Goal: Use online tool/utility

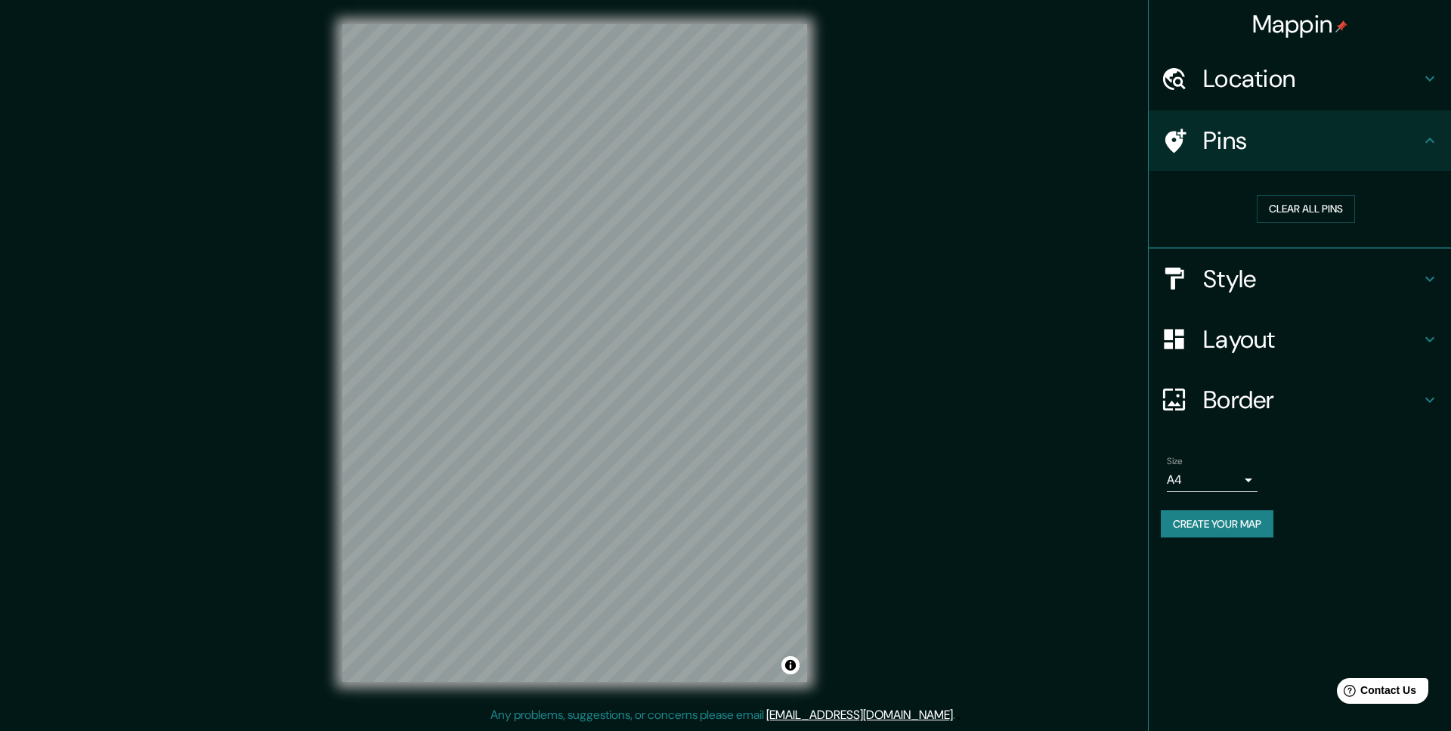
click at [1265, 349] on h4 "Layout" at bounding box center [1312, 339] width 218 height 30
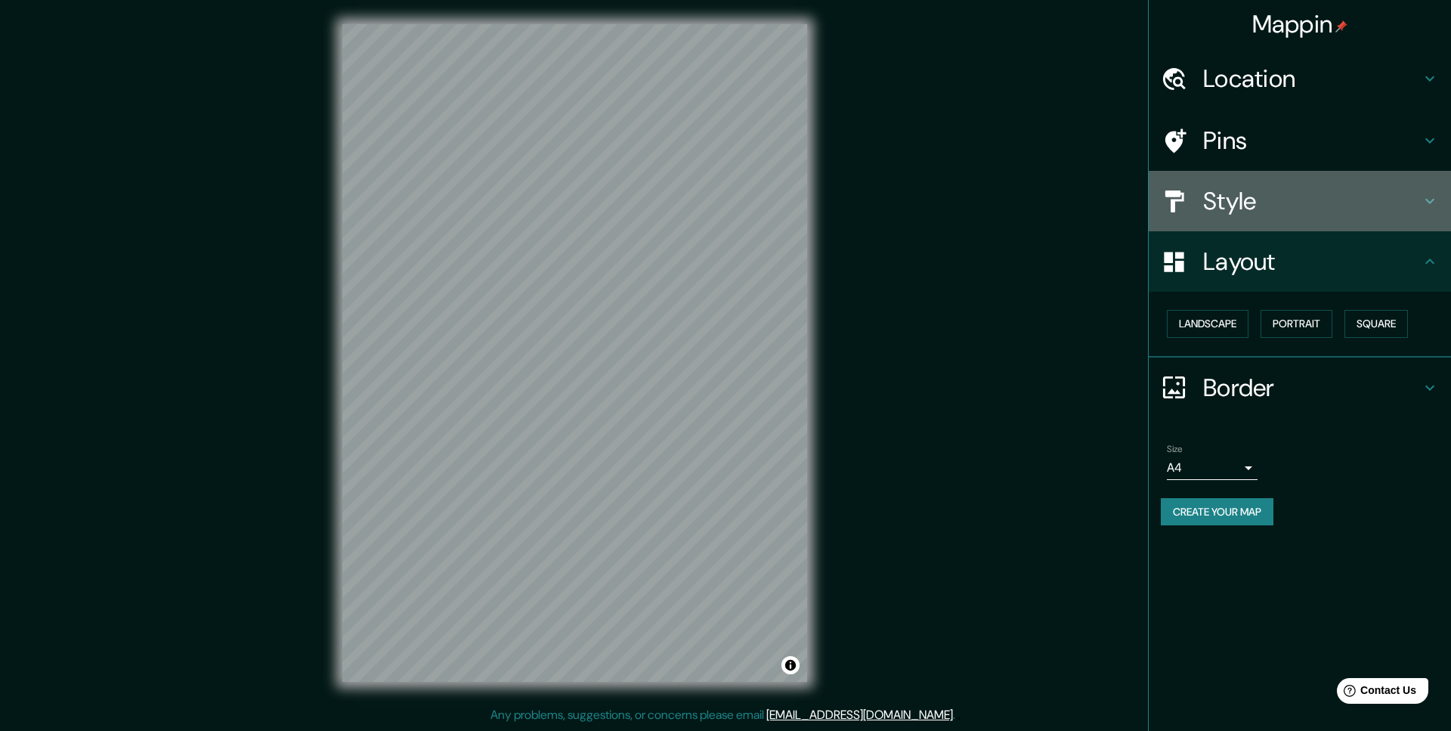
click at [1234, 203] on h4 "Style" at bounding box center [1312, 201] width 218 height 30
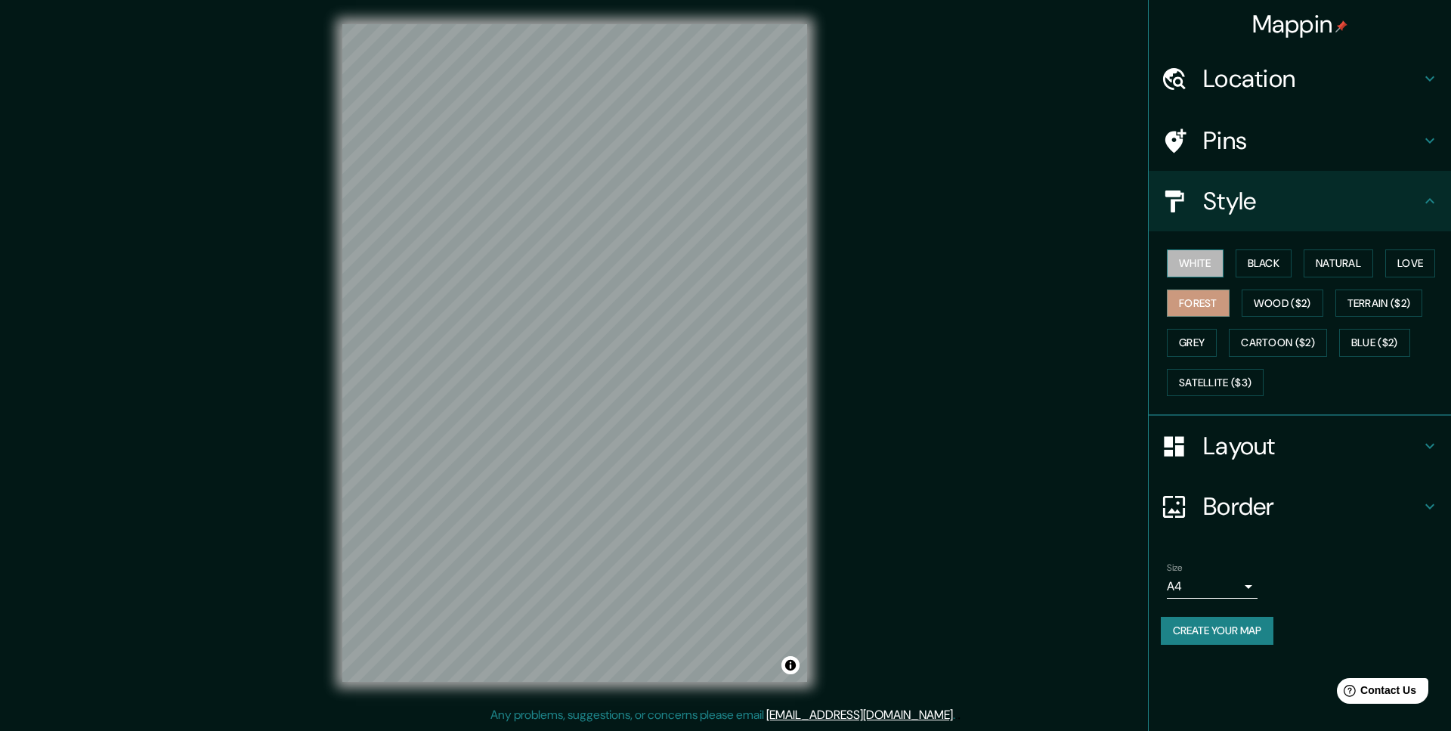
click at [1203, 259] on button "White" at bounding box center [1195, 263] width 57 height 28
click at [1412, 262] on button "Love" at bounding box center [1411, 263] width 50 height 28
click at [1359, 264] on button "Natural" at bounding box center [1339, 263] width 70 height 28
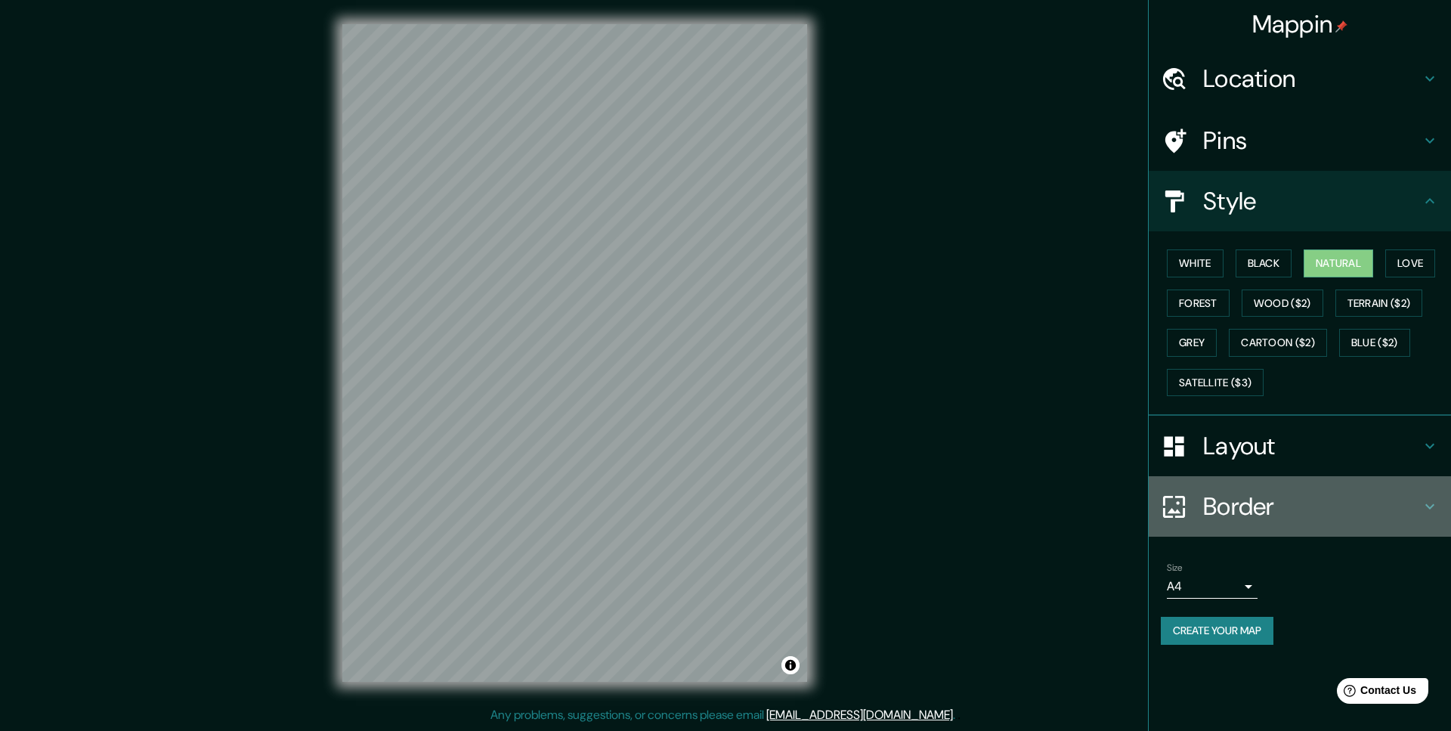
click at [1299, 512] on h4 "Border" at bounding box center [1312, 506] width 218 height 30
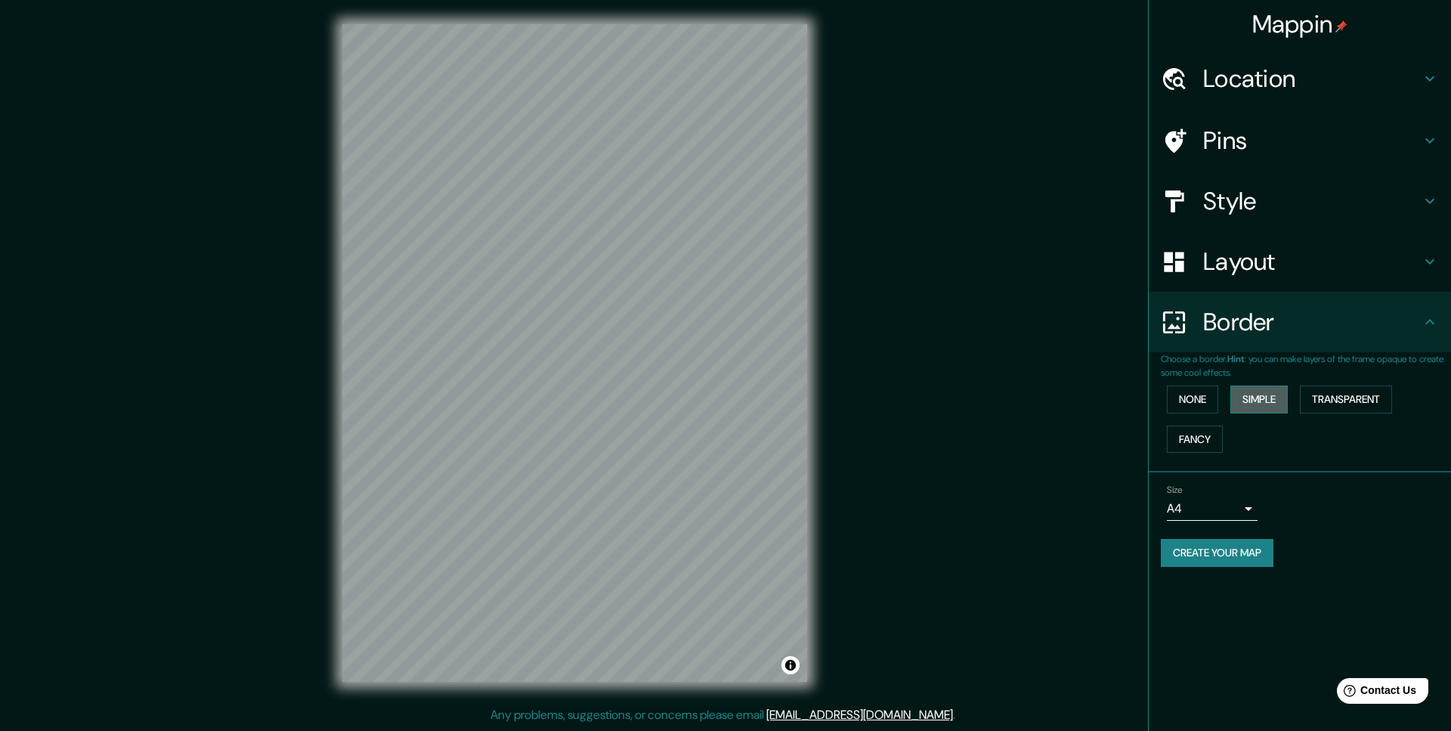
click at [1262, 407] on button "Simple" at bounding box center [1259, 399] width 57 height 28
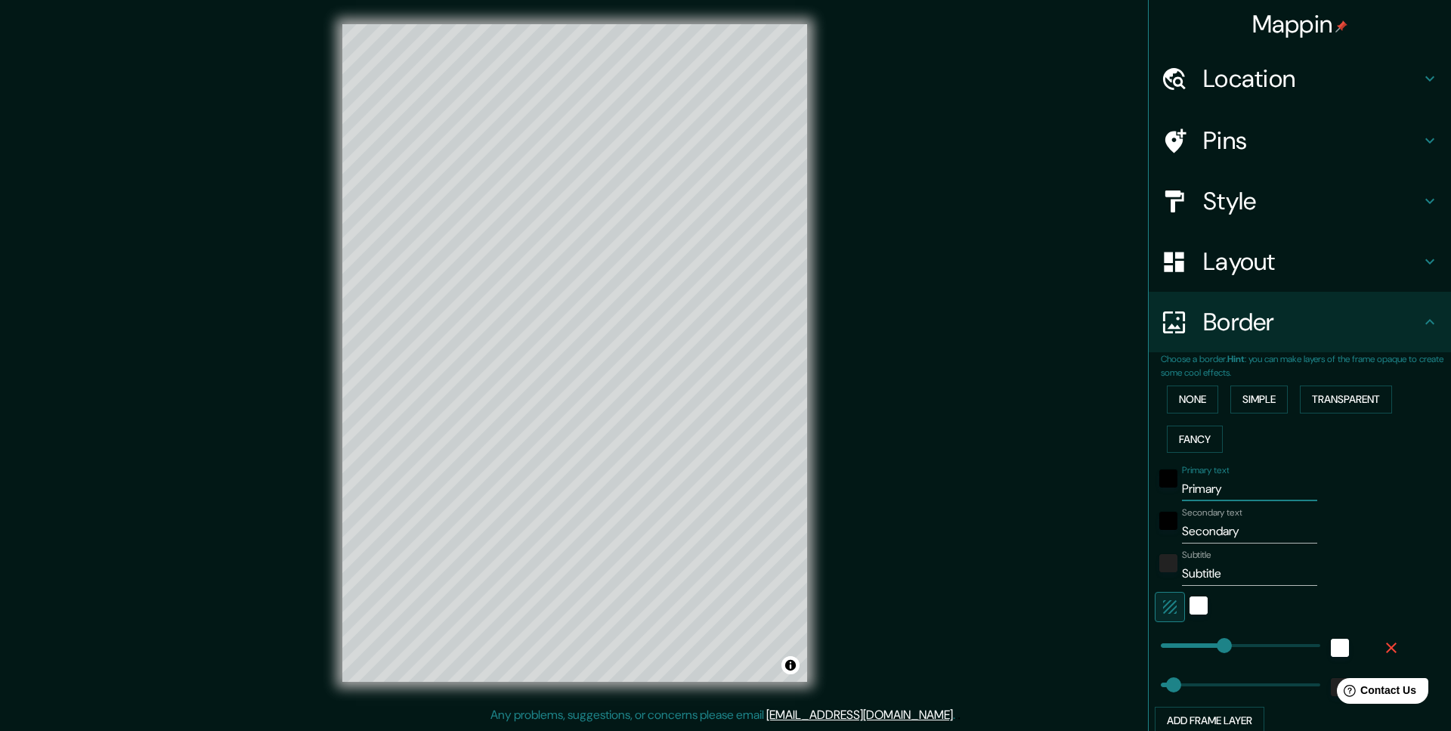
click at [1210, 492] on input "Primary" at bounding box center [1249, 489] width 135 height 24
drag, startPoint x: 1231, startPoint y: 488, endPoint x: 1184, endPoint y: 487, distance: 46.9
click at [1184, 487] on input "Primary" at bounding box center [1249, 489] width 135 height 24
type input "SO"
type input "49"
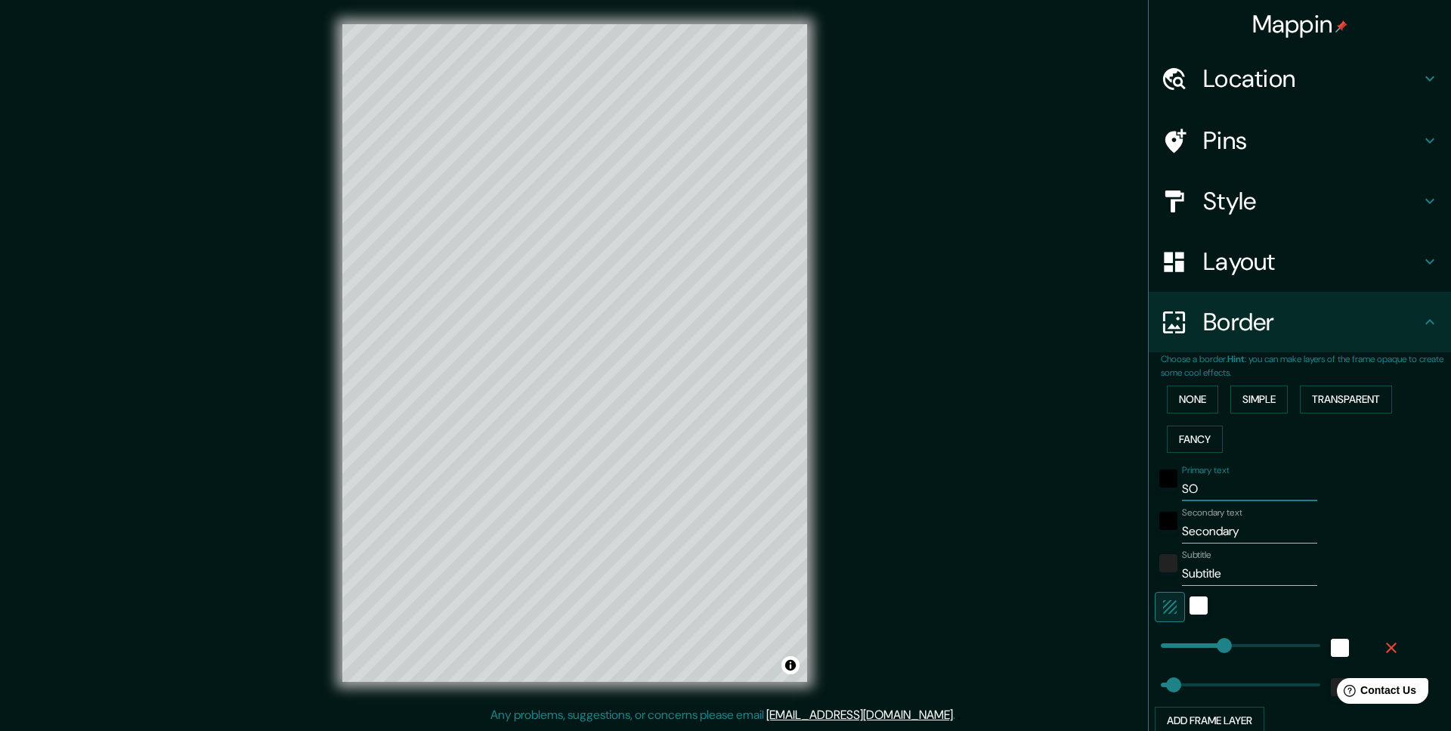
type input "SOP"
type input "49"
type input "SOPO"
type input "49"
type input "SOPOCA"
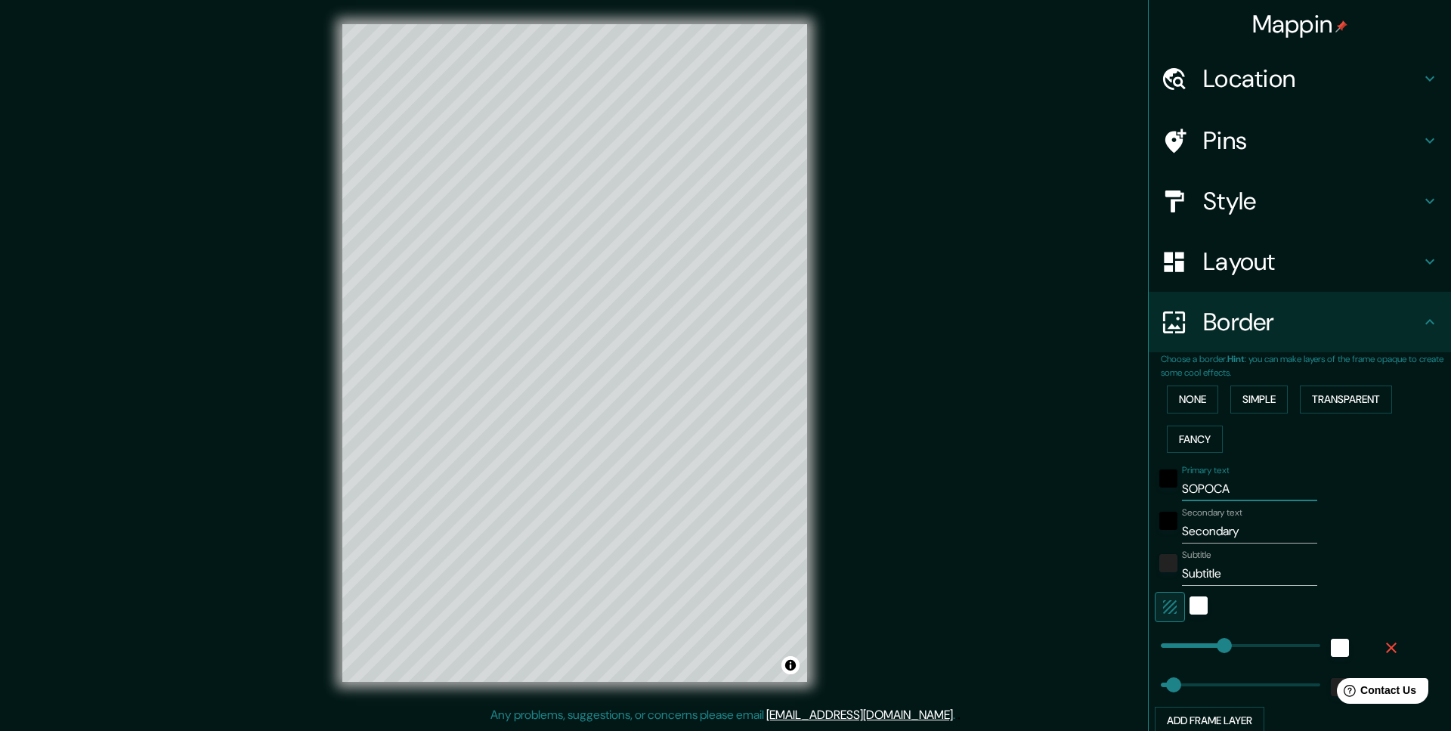
type input "49"
type input "SOPOCAC"
type input "49"
type input "SOPOCACHI"
type input "49"
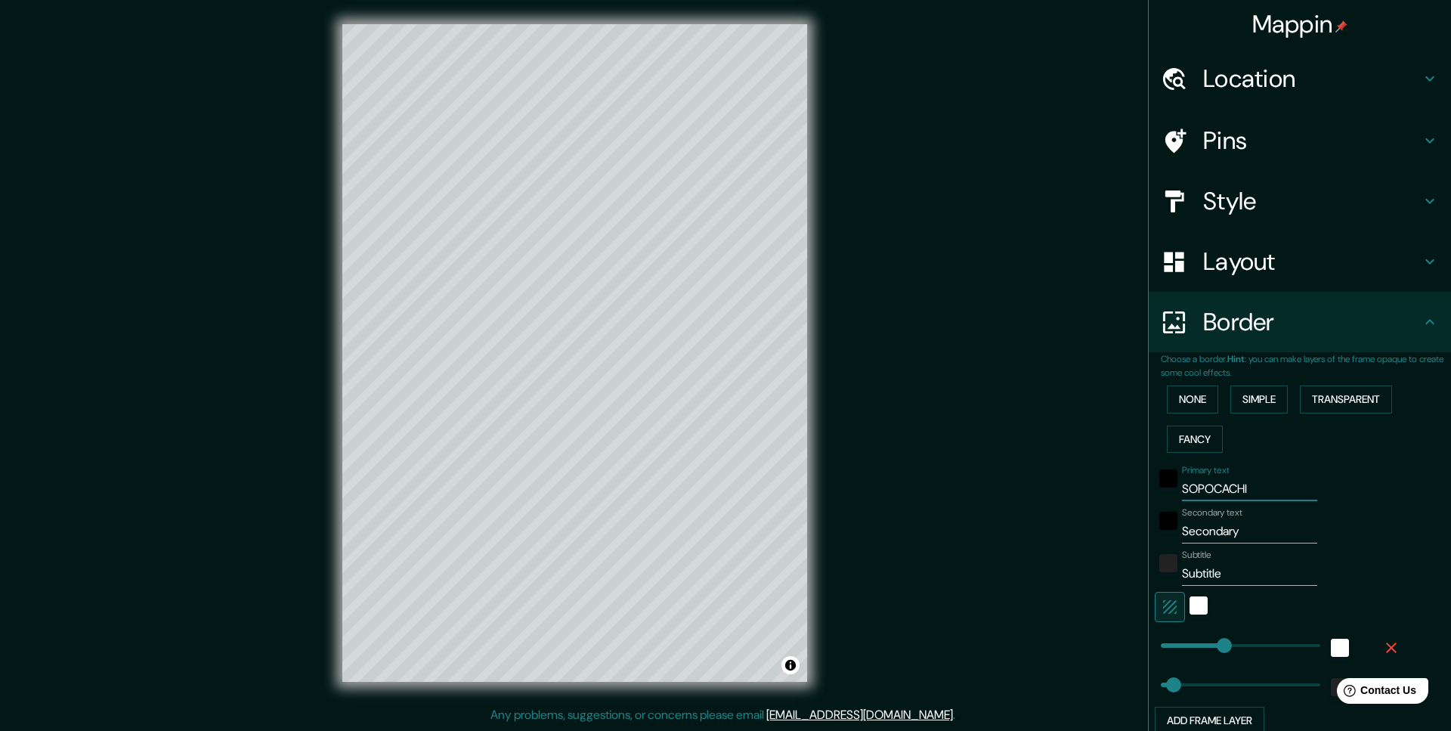
type input "SOPOCACHI"
drag, startPoint x: 1248, startPoint y: 534, endPoint x: 1179, endPoint y: 539, distance: 69.0
click at [1182, 539] on input "Secondary" at bounding box center [1249, 531] width 135 height 24
type input "49"
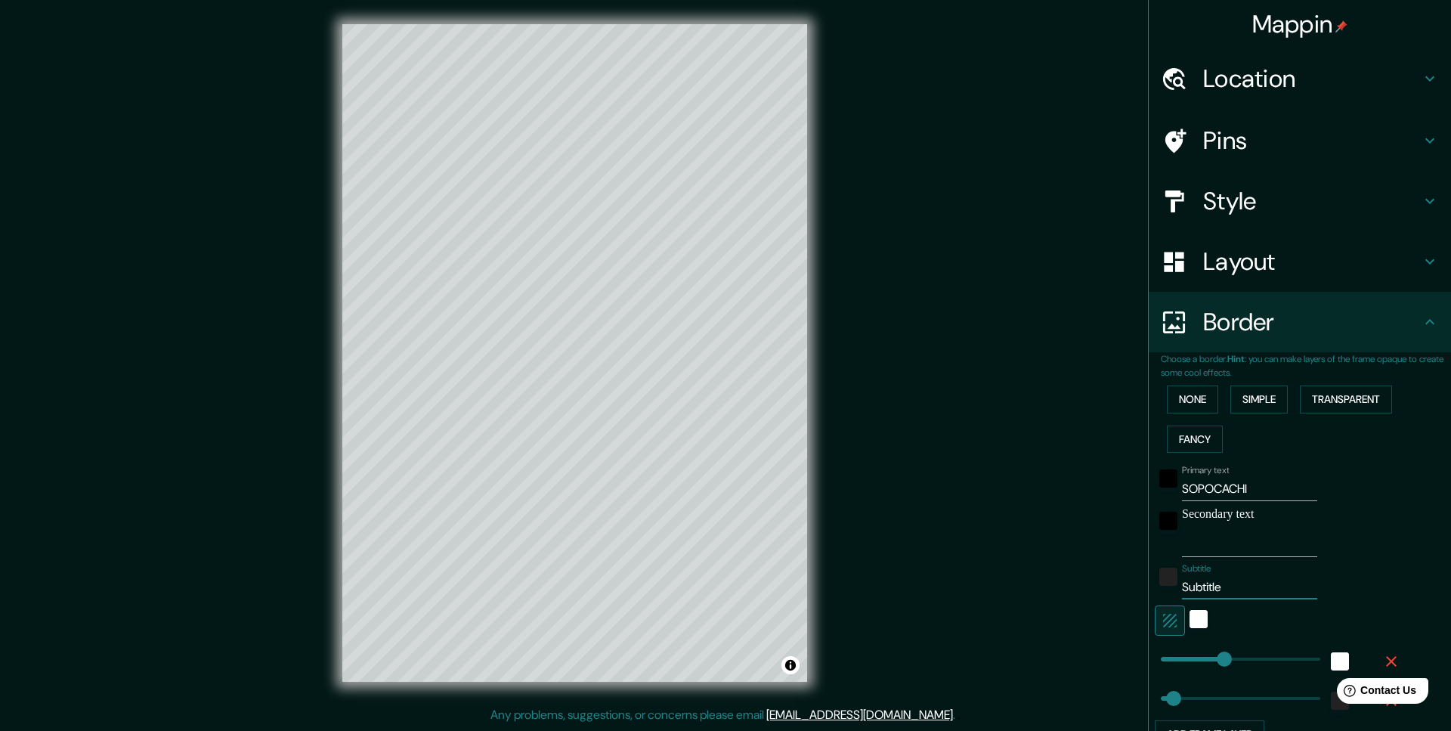
drag, startPoint x: 1240, startPoint y: 572, endPoint x: 1182, endPoint y: 575, distance: 57.5
click at [1182, 575] on input "Subtitle" at bounding box center [1249, 587] width 135 height 24
type input "49"
click at [1208, 531] on input "Secondary text" at bounding box center [1249, 531] width 135 height 24
click at [1200, 610] on div "white" at bounding box center [1199, 619] width 18 height 18
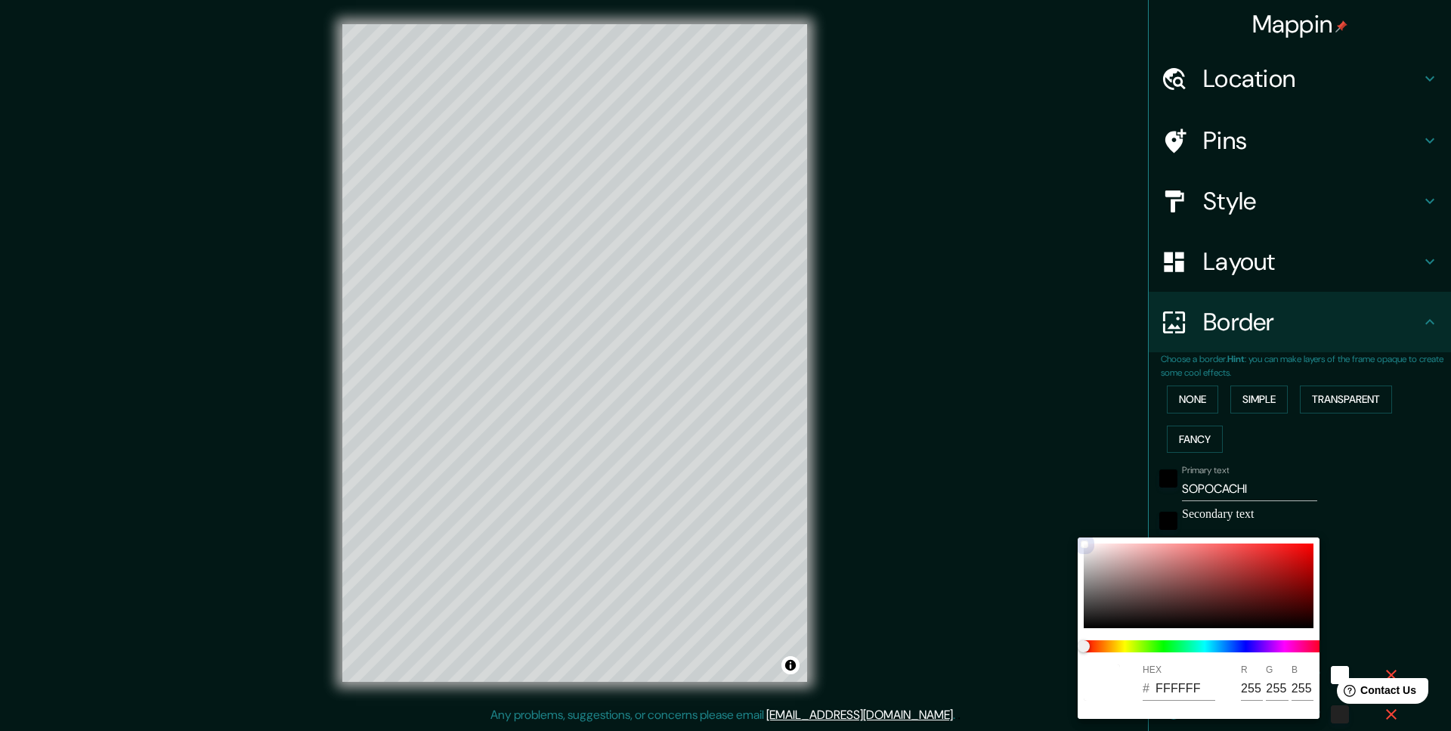
type input "49"
type input "9C2F2F"
type input "156"
type input "47"
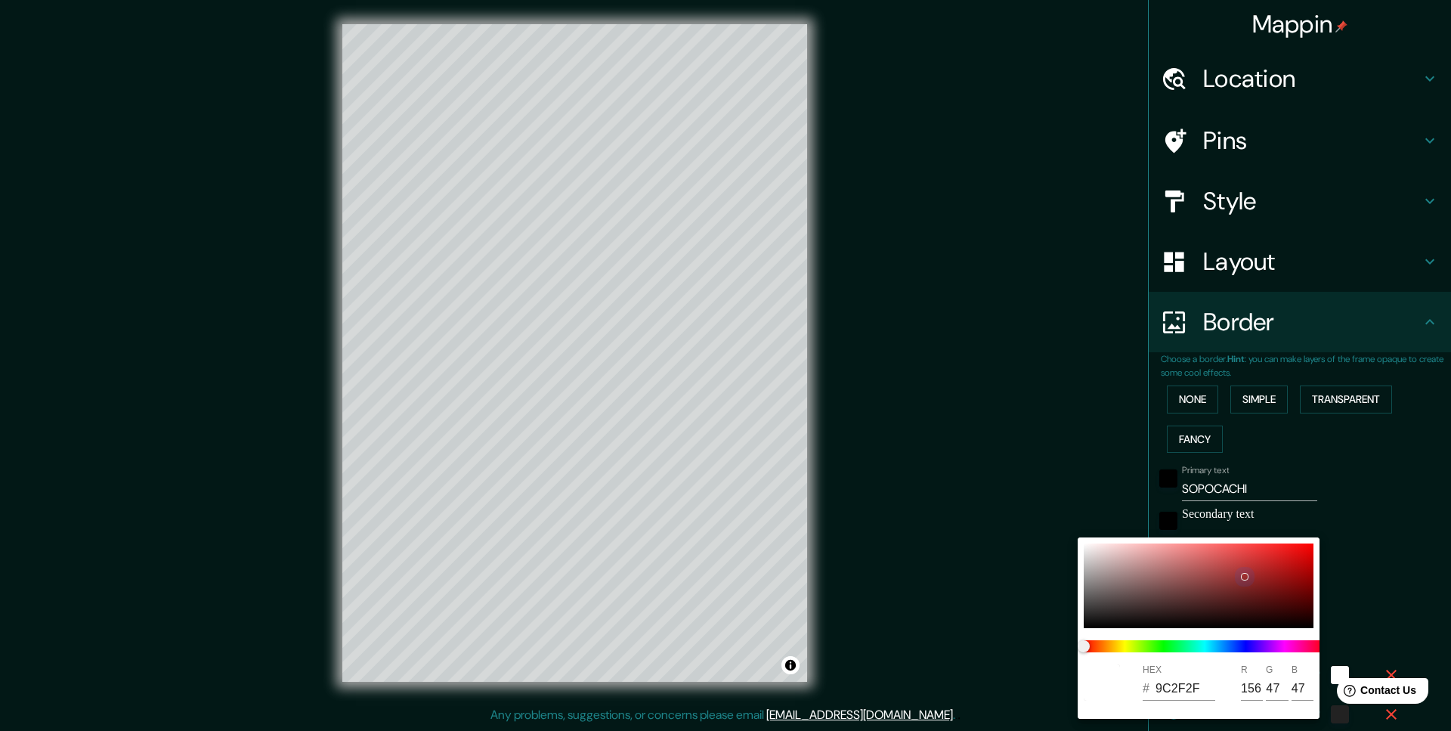
type input "49"
type input "AA2F2F"
type input "170"
type input "47"
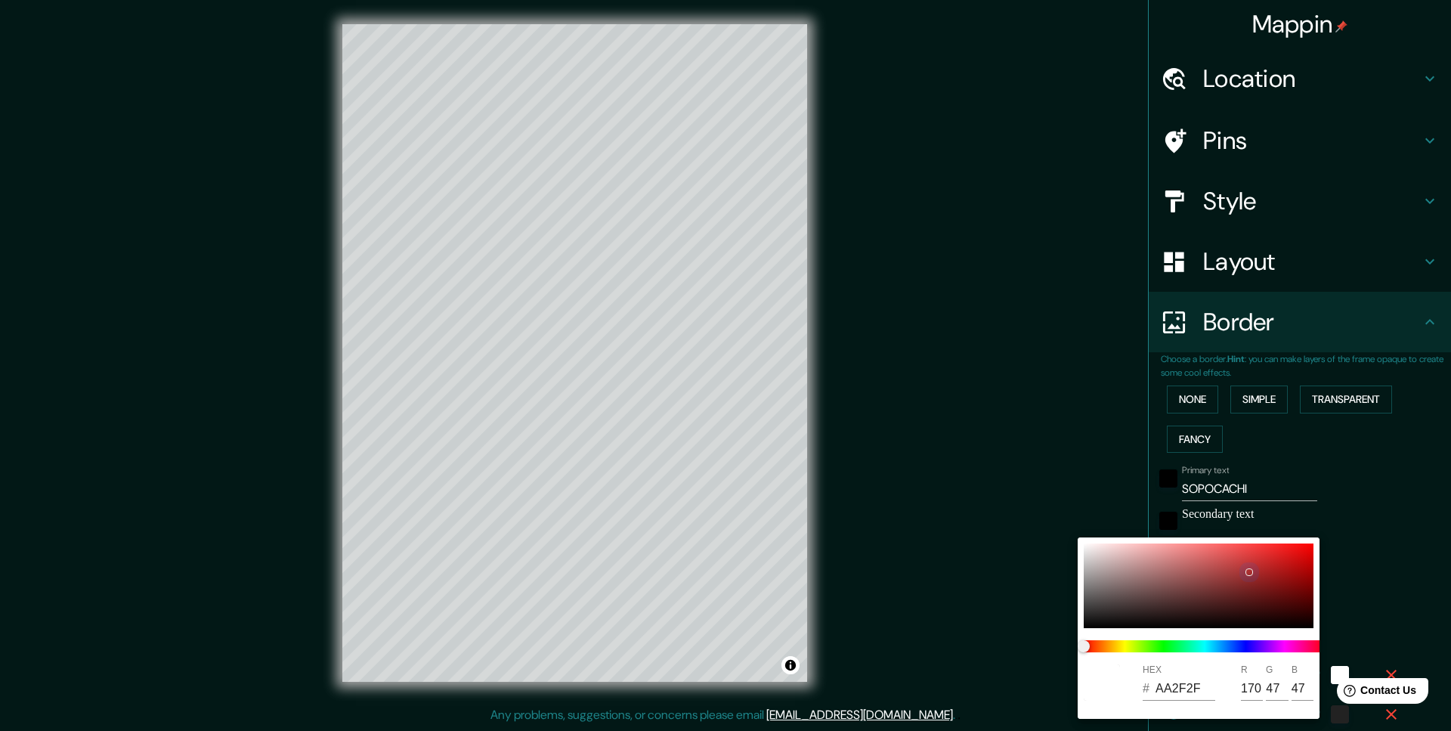
type input "49"
type input "8A3232"
type input "138"
type input "50"
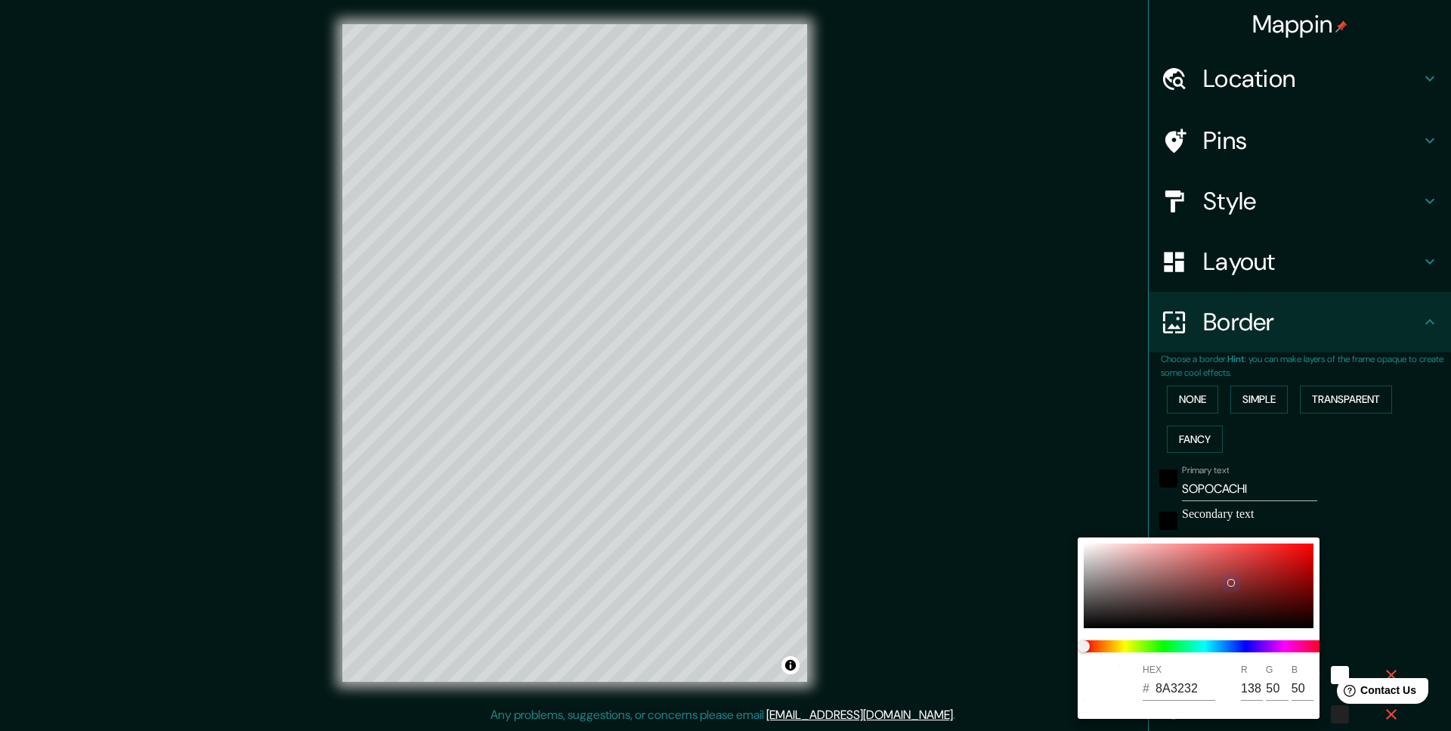
type input "49"
type input "673939"
type input "103"
type input "57"
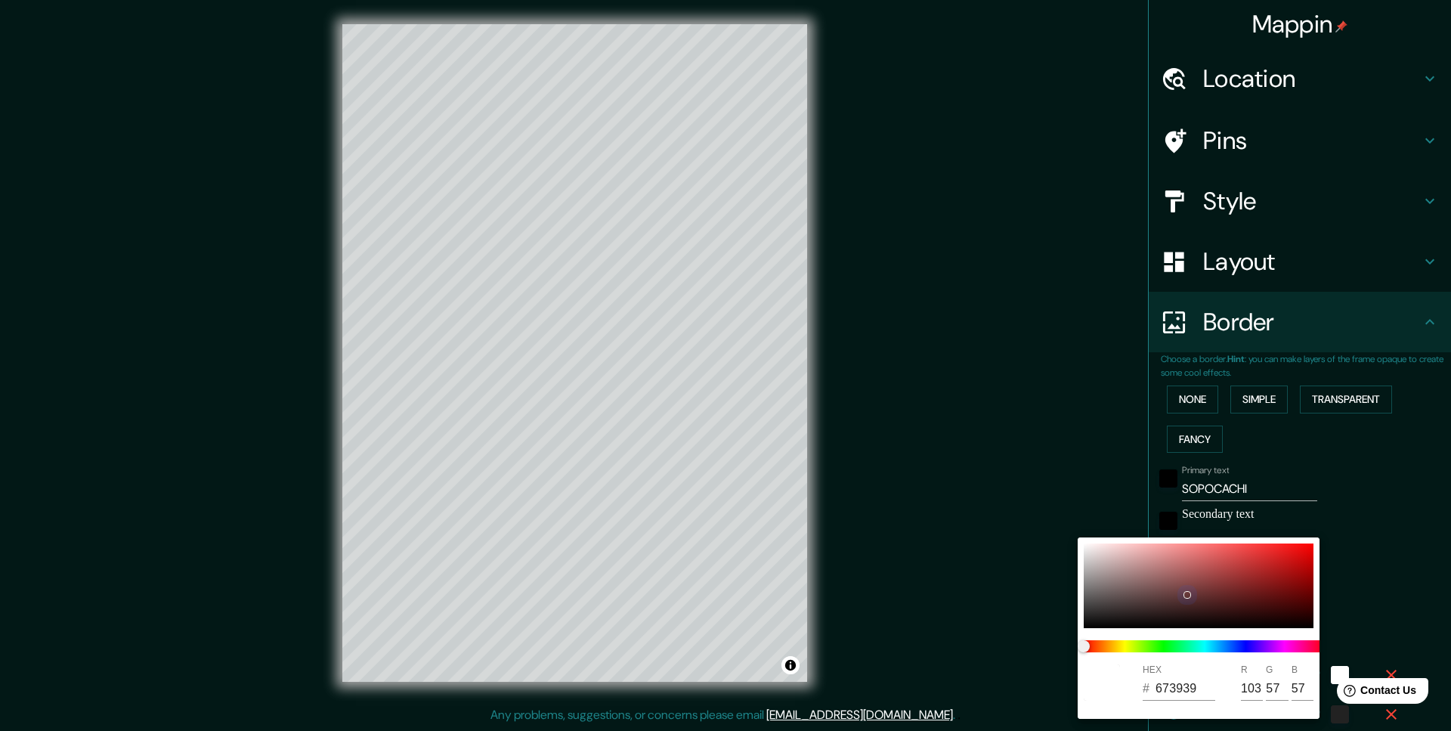
type input "49"
type input "816969"
type input "129"
type input "105"
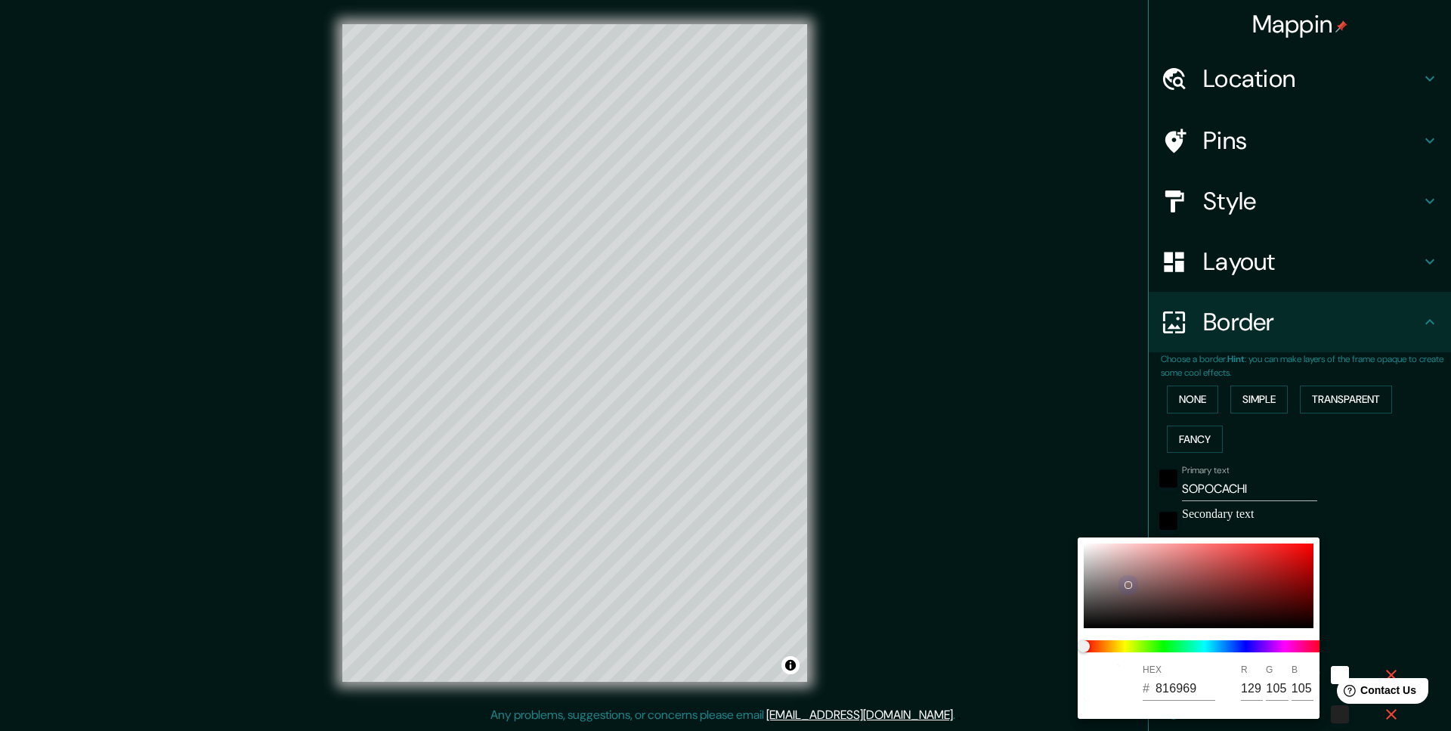
type input "49"
type input "988C8C"
type input "152"
type input "140"
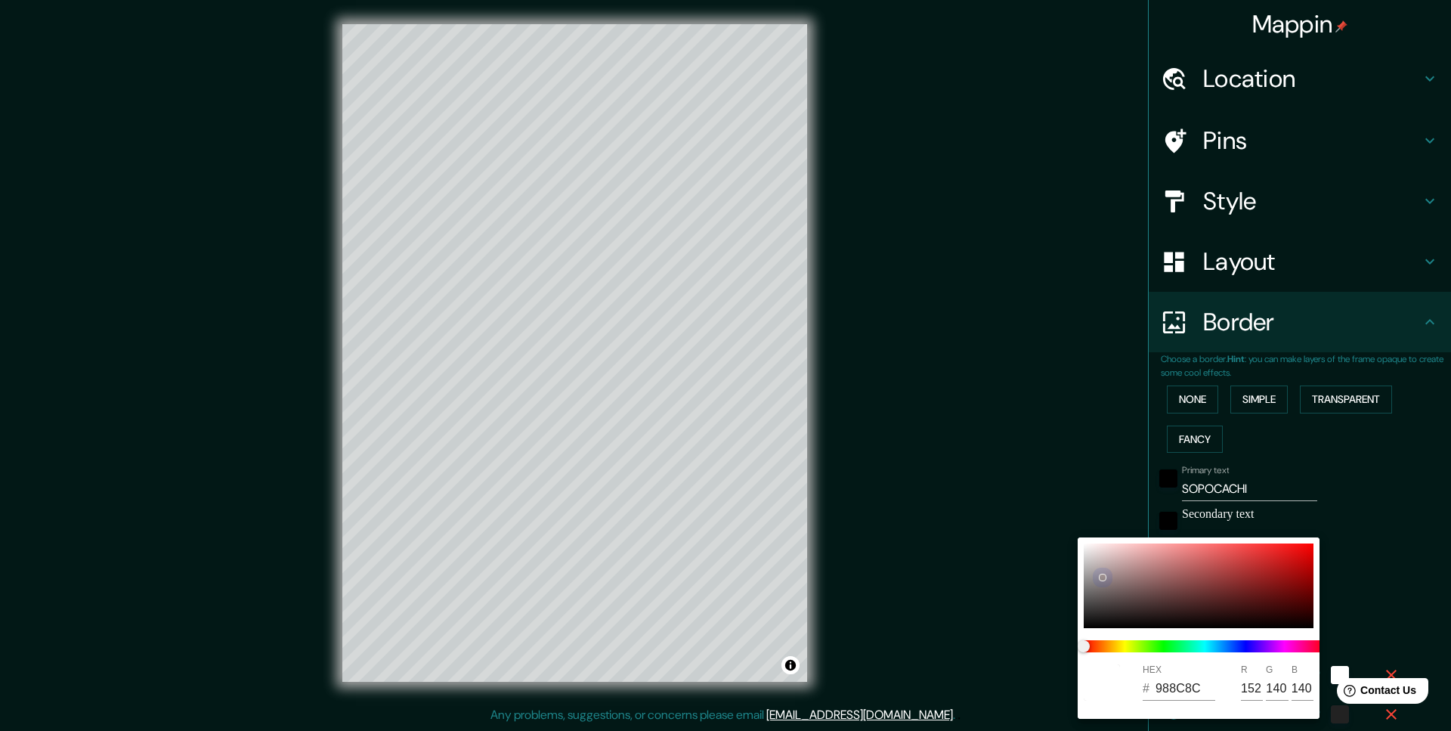
type input "49"
type input "A8A1A1"
type input "168"
type input "161"
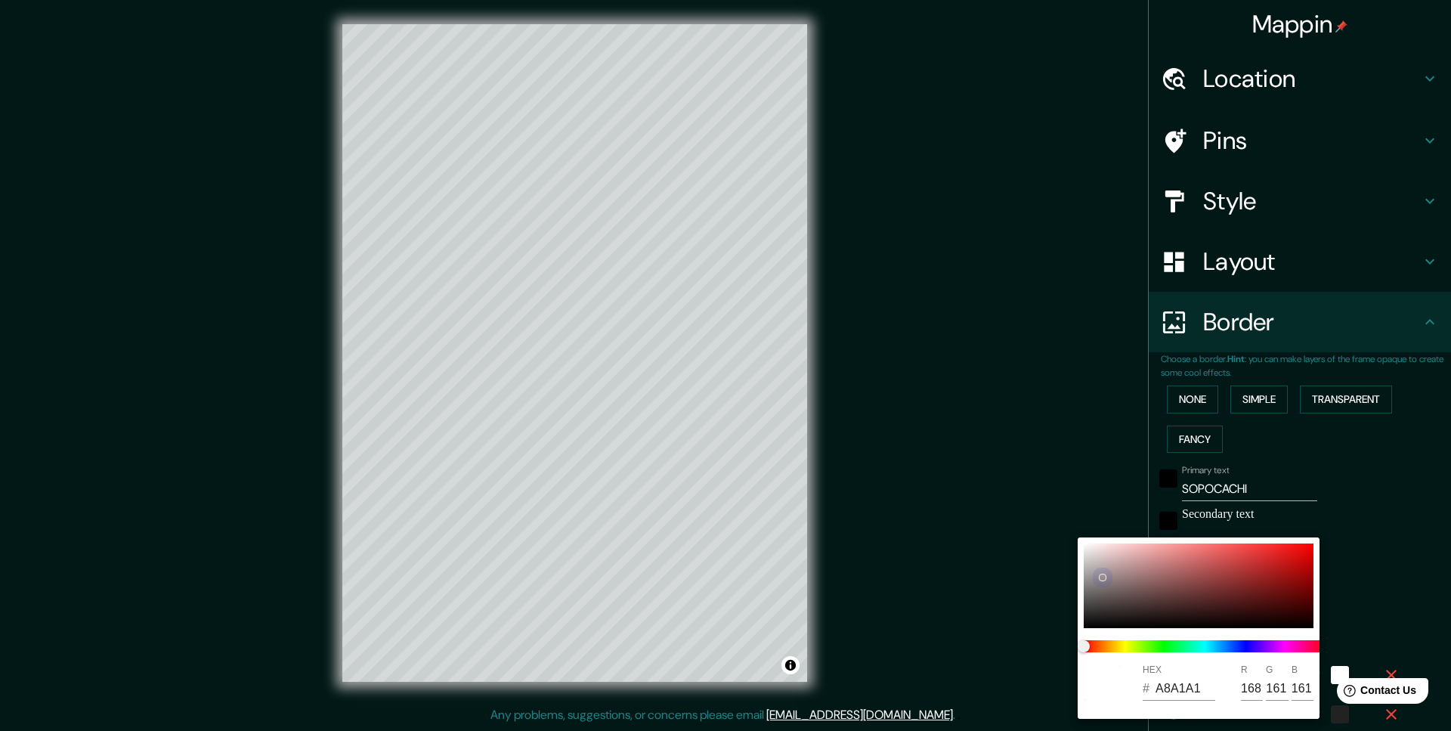
type input "49"
type input "ACA7A7"
type input "172"
type input "167"
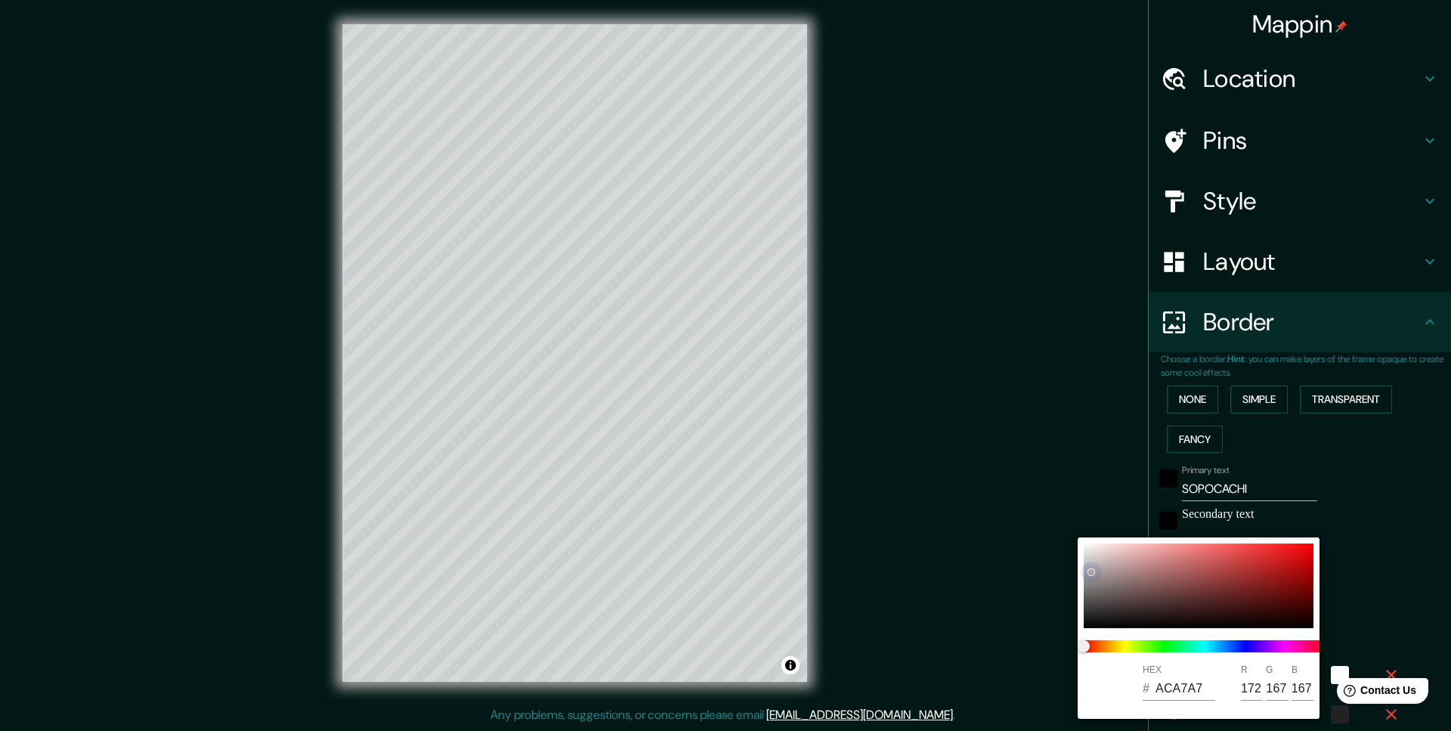
type input "49"
type input "C6C6C6"
type input "198"
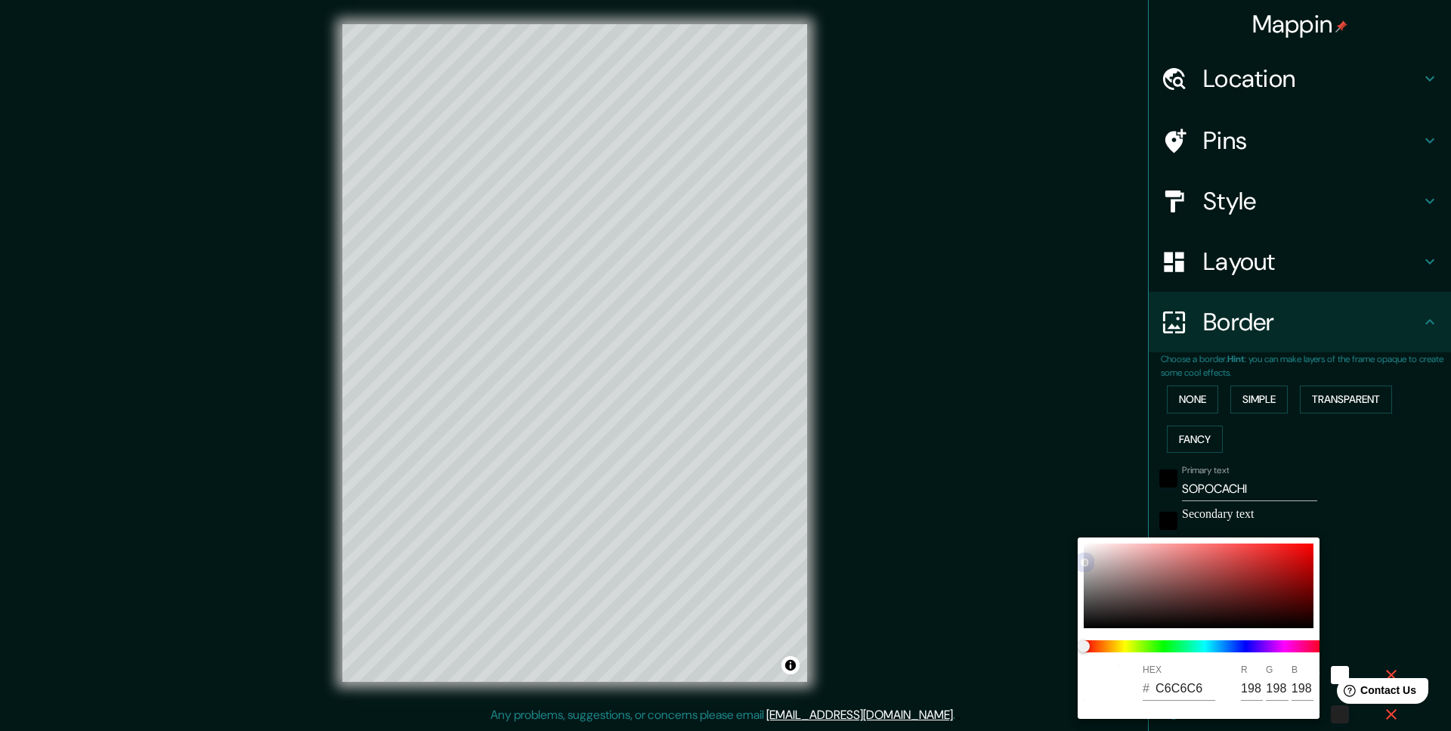
type input "49"
type input "C8C8C8"
type input "200"
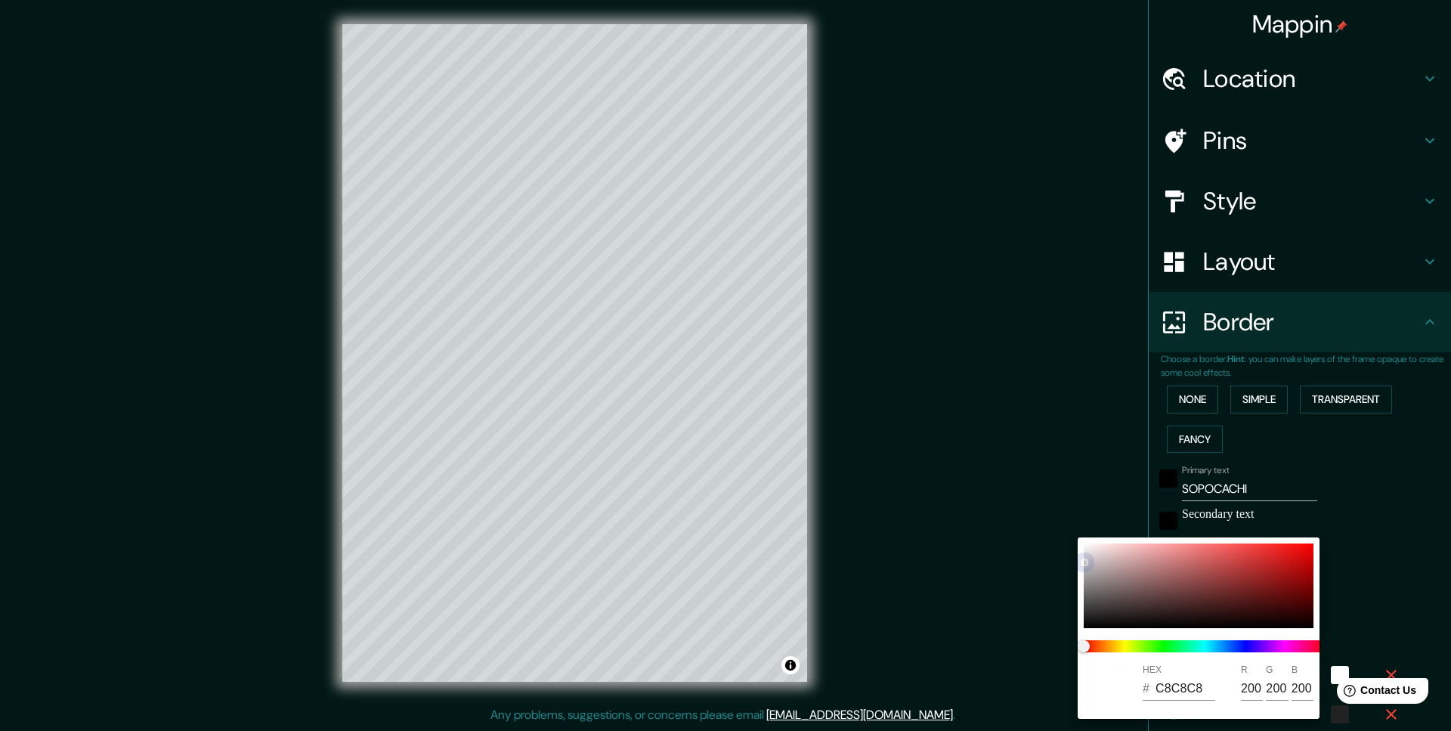
drag, startPoint x: 1190, startPoint y: 578, endPoint x: 1096, endPoint y: 546, distance: 99.9
click at [1094, 535] on div "HEX # C8C8C8 R 200 G 200 B 200" at bounding box center [725, 365] width 1451 height 731
type input "49"
type input "EAE0E0"
type input "234"
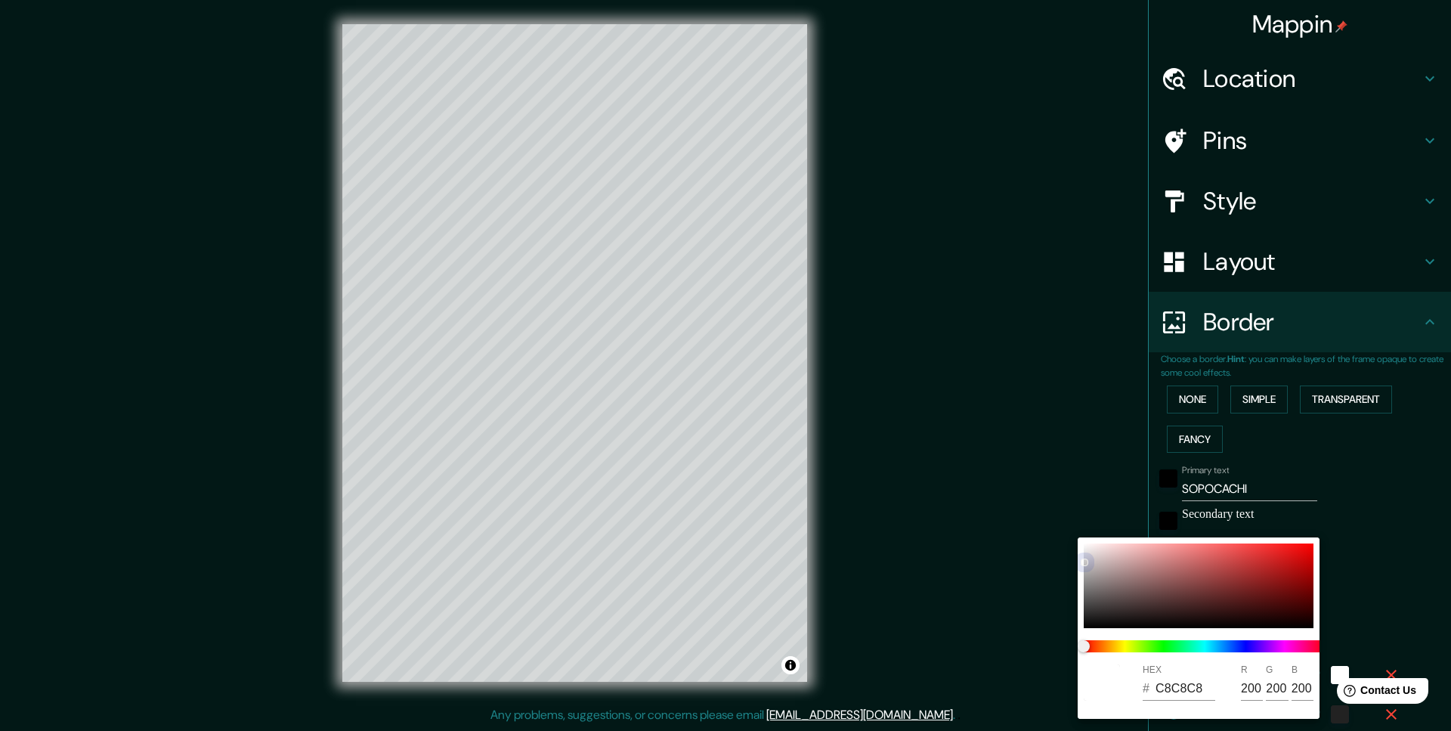
type input "224"
type input "49"
type input "F6EAEA"
type input "246"
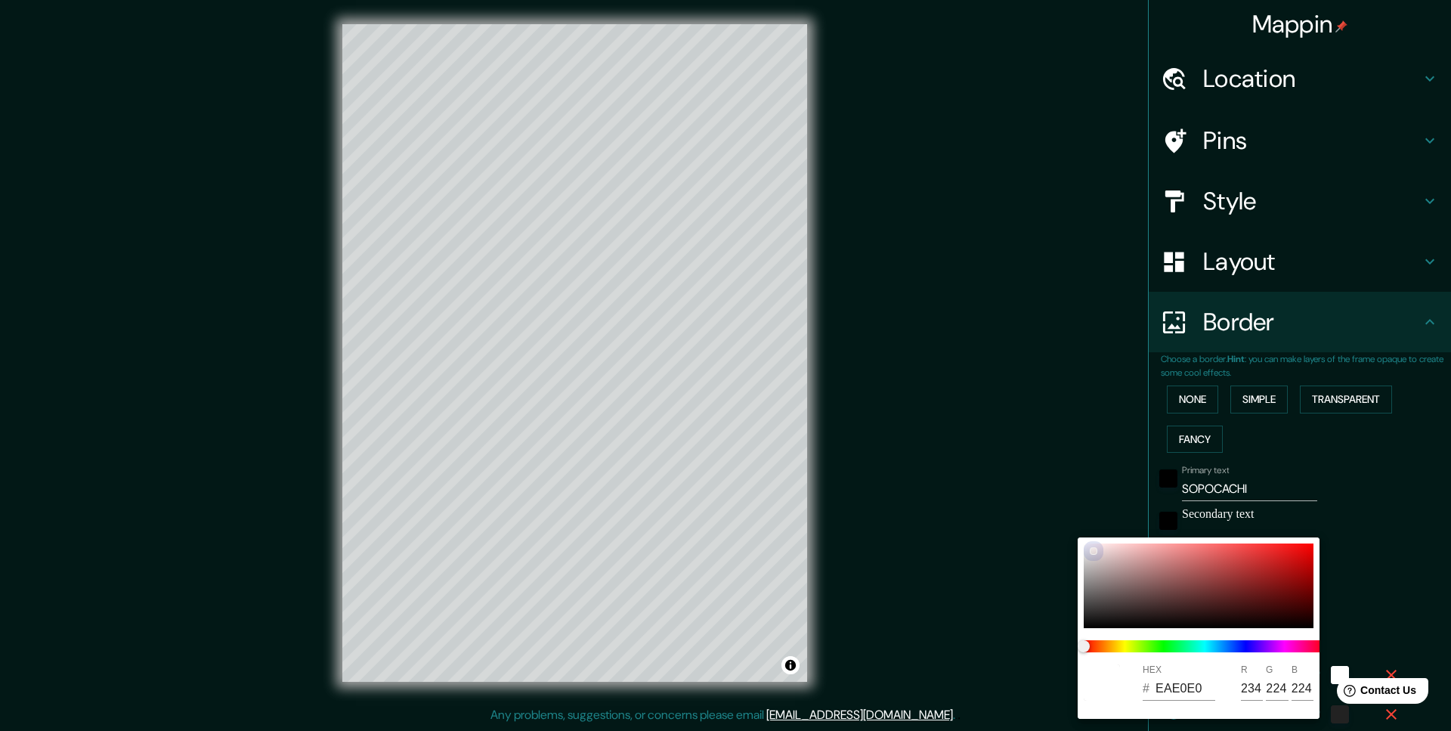
type input "234"
drag, startPoint x: 1086, startPoint y: 561, endPoint x: 1091, endPoint y: 539, distance: 22.5
click at [1091, 539] on div "HEX # F6EAEA R 246 G 234 B 234" at bounding box center [1199, 627] width 242 height 181
click at [1026, 444] on div at bounding box center [725, 365] width 1451 height 731
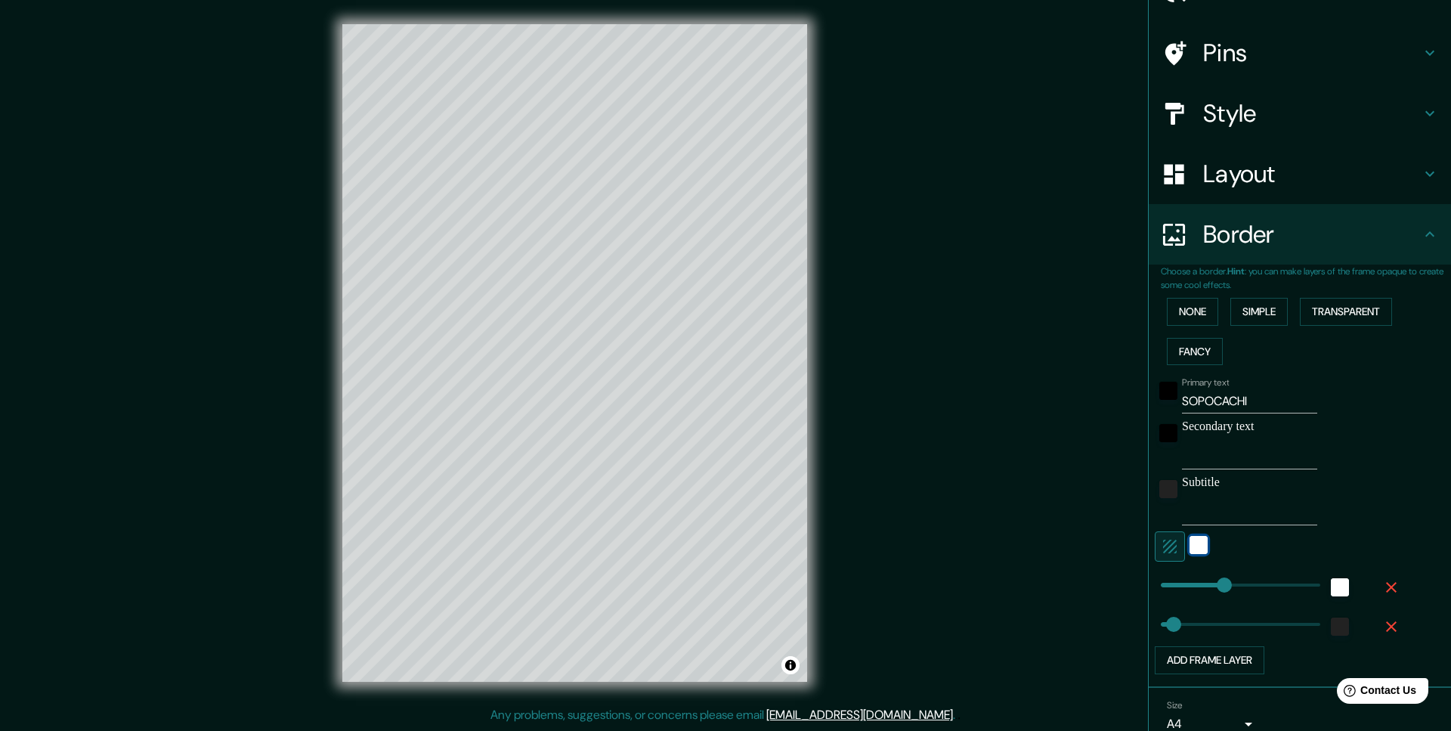
scroll to position [129, 0]
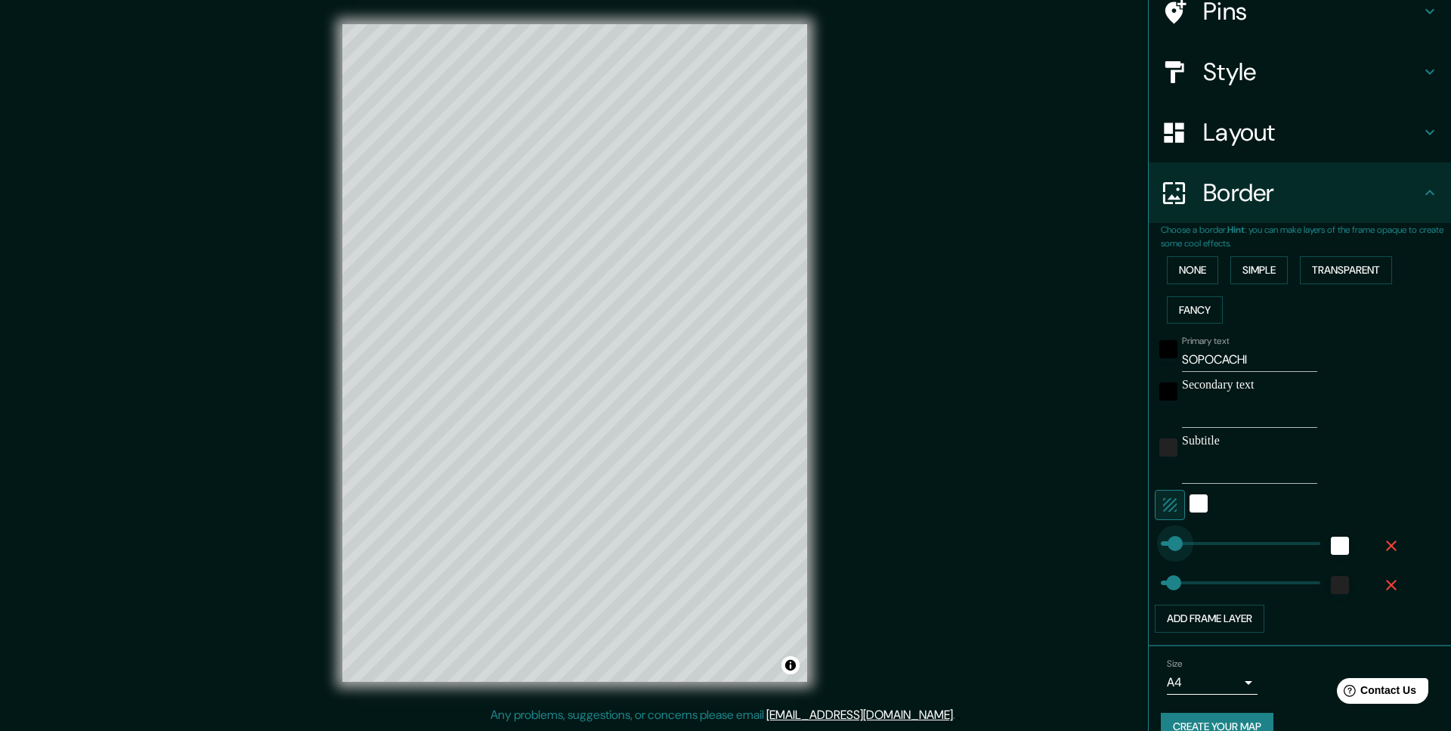
type input "26"
drag, startPoint x: 1218, startPoint y: 514, endPoint x: 1168, endPoint y: 519, distance: 50.2
type input "49"
type input "111"
drag, startPoint x: 1168, startPoint y: 519, endPoint x: 1190, endPoint y: 522, distance: 22.0
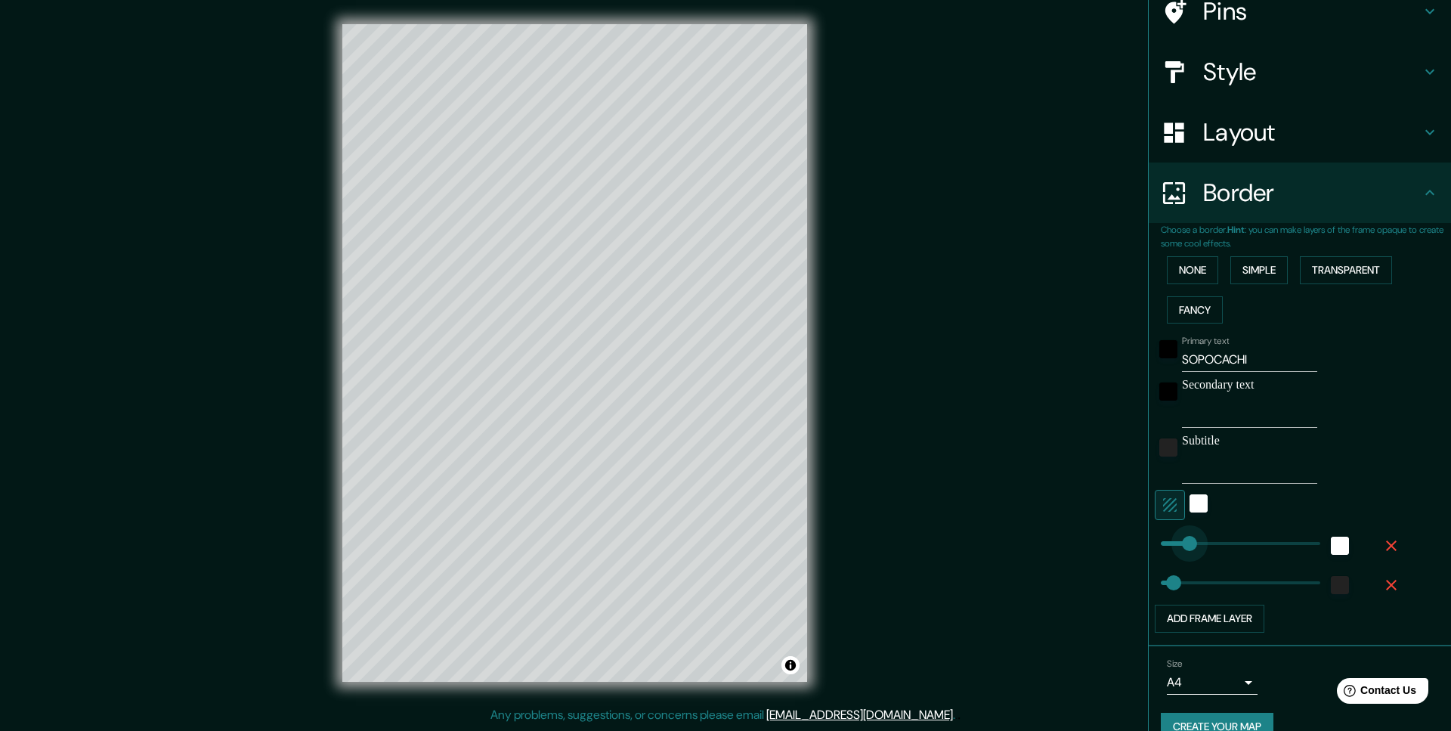
type input "49"
type input "73"
type input "90"
drag, startPoint x: 1172, startPoint y: 559, endPoint x: 1184, endPoint y: 558, distance: 12.9
type input "58"
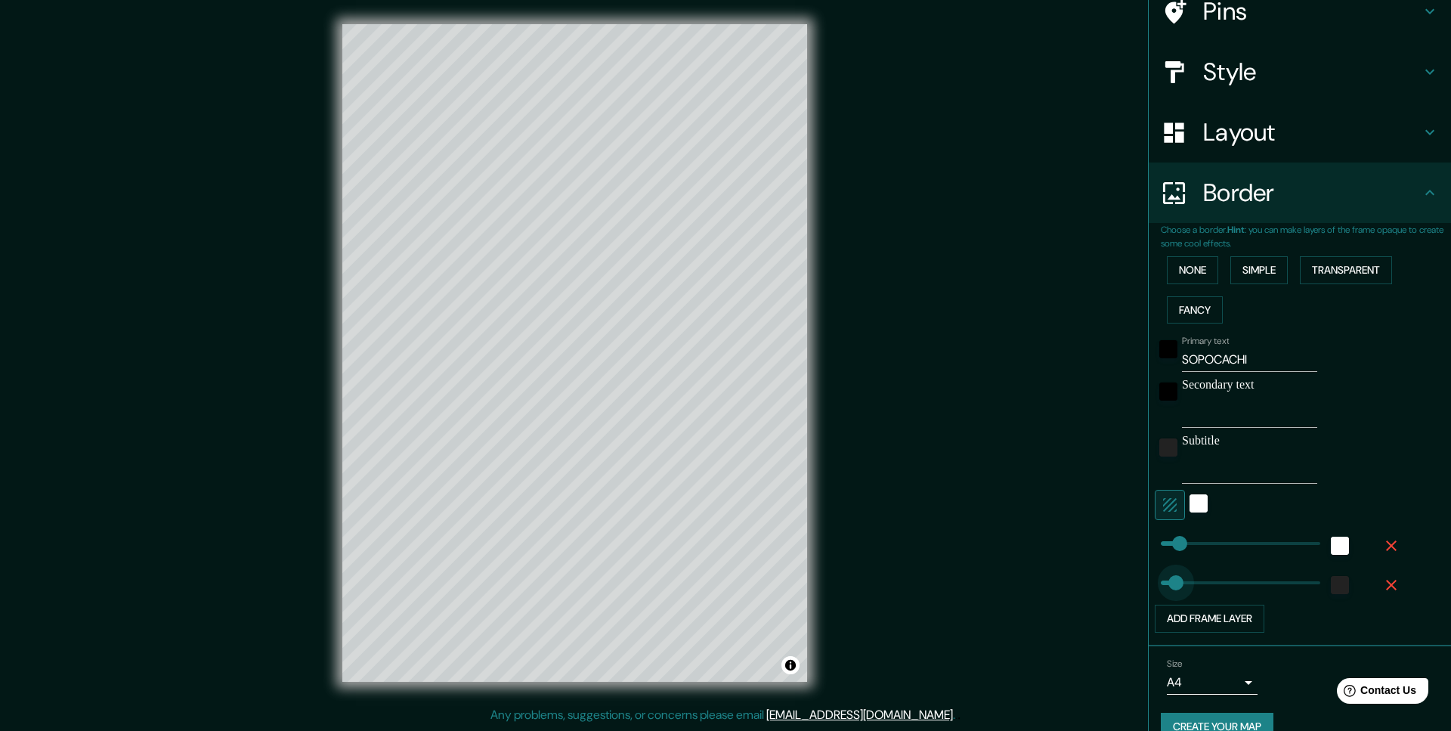
drag, startPoint x: 1184, startPoint y: 558, endPoint x: 1176, endPoint y: 556, distance: 8.6
type input "44"
click at [1011, 379] on div "Mappin Location [GEOGRAPHIC_DATA], [GEOGRAPHIC_DATA], [GEOGRAPHIC_DATA] Pins St…" at bounding box center [725, 365] width 1451 height 730
